Goal: Task Accomplishment & Management: Use online tool/utility

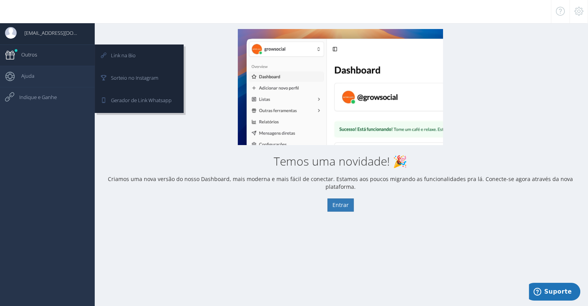
click at [36, 51] on span "Outros" at bounding box center [26, 54] width 24 height 19
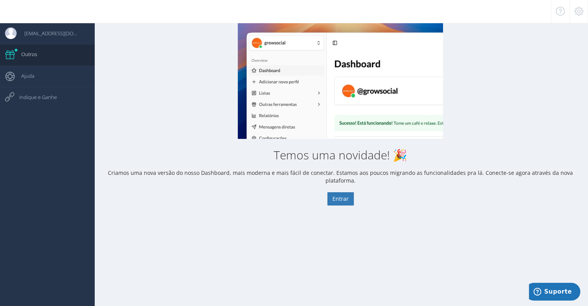
scroll to position [8, 0]
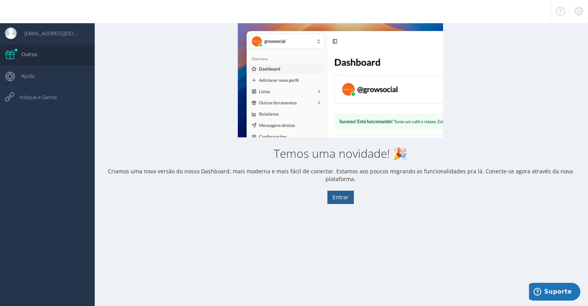
click at [343, 191] on button "Entrar" at bounding box center [340, 196] width 26 height 13
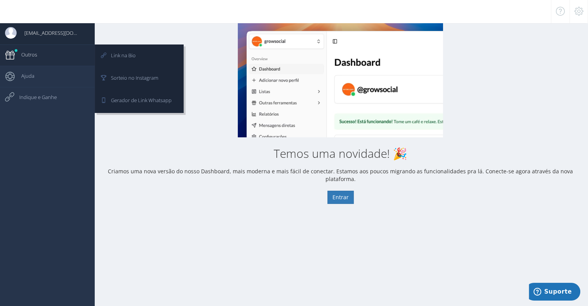
click at [37, 60] on link "Outros" at bounding box center [47, 54] width 95 height 21
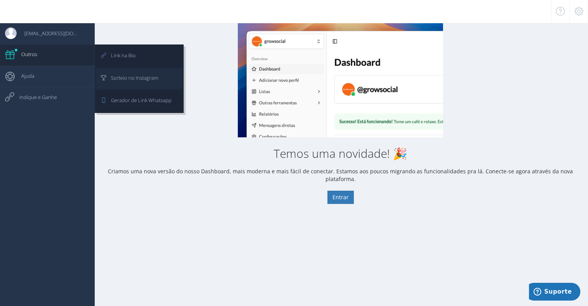
click at [129, 82] on span "Sorteio no Instagram" at bounding box center [130, 77] width 55 height 19
